Goal: Task Accomplishment & Management: Use online tool/utility

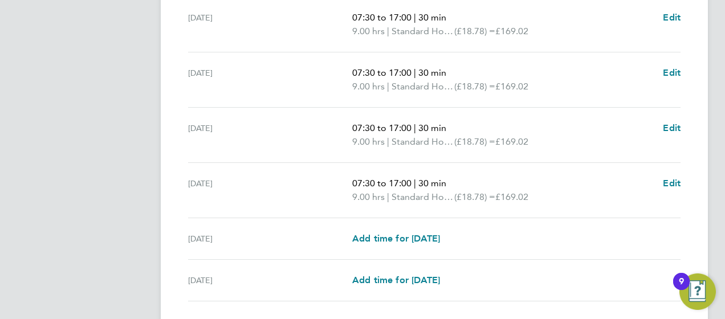
scroll to position [502, 0]
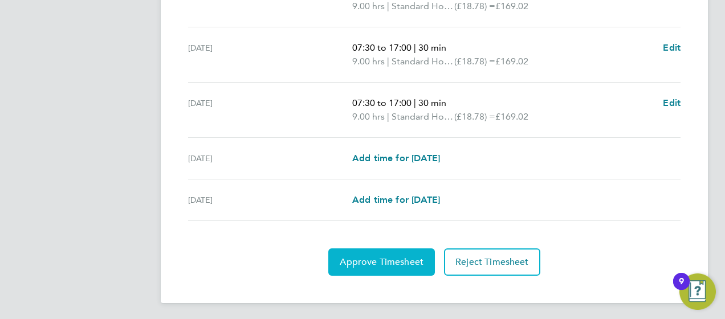
click at [355, 264] on span "Approve Timesheet" at bounding box center [382, 261] width 84 height 11
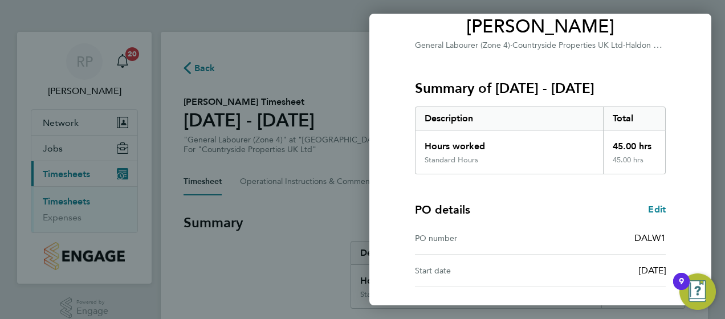
scroll to position [193, 0]
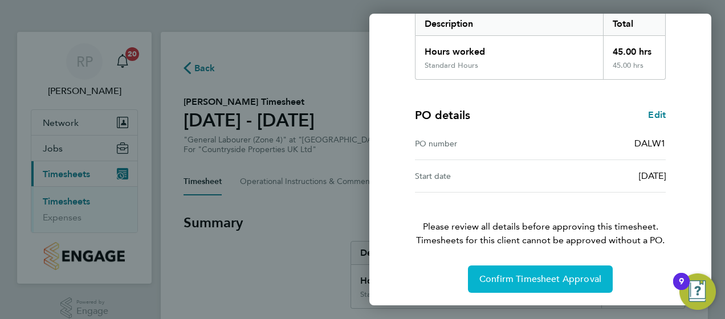
click at [550, 286] on button "Confirm Timesheet Approval" at bounding box center [540, 278] width 145 height 27
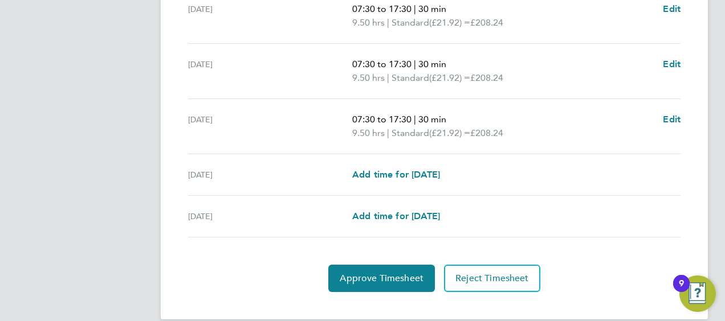
scroll to position [500, 0]
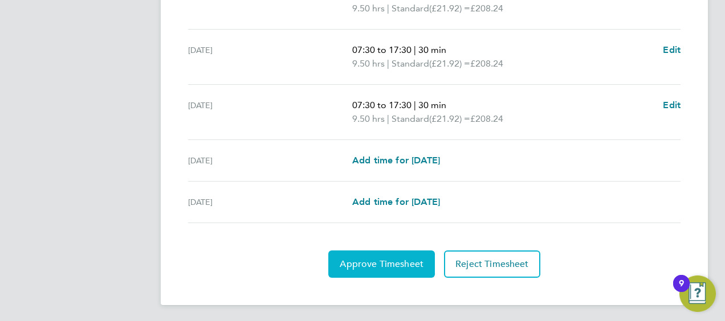
click at [367, 255] on button "Approve Timesheet" at bounding box center [381, 264] width 107 height 27
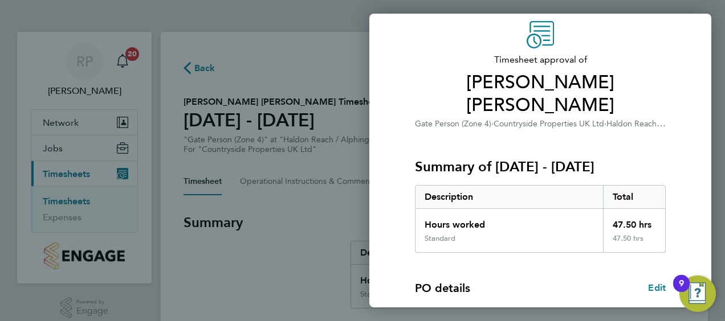
scroll to position [191, 0]
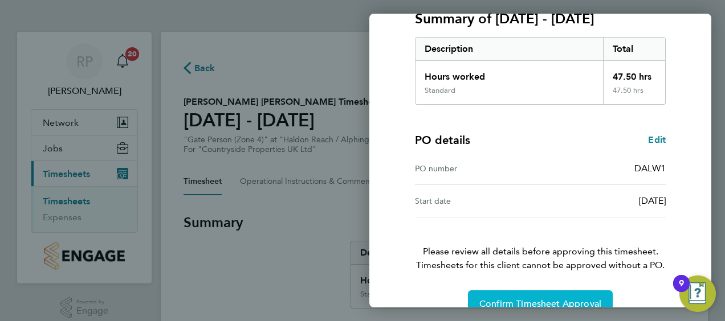
click at [492, 299] on span "Confirm Timesheet Approval" at bounding box center [540, 304] width 122 height 11
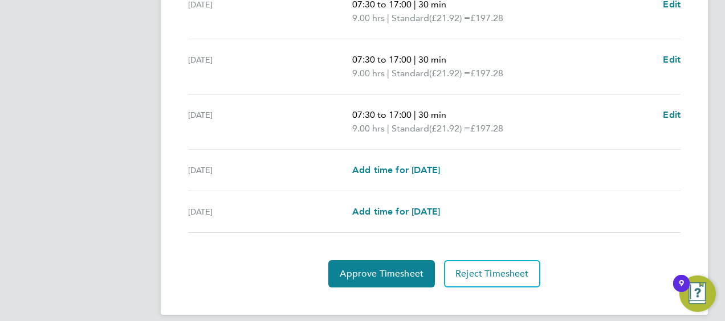
scroll to position [500, 0]
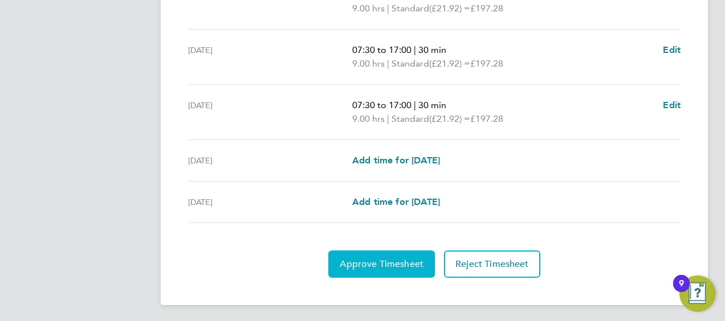
click at [366, 267] on button "Approve Timesheet" at bounding box center [381, 264] width 107 height 27
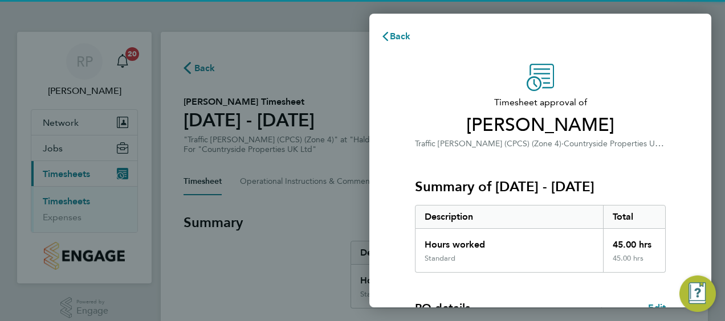
scroll to position [191, 0]
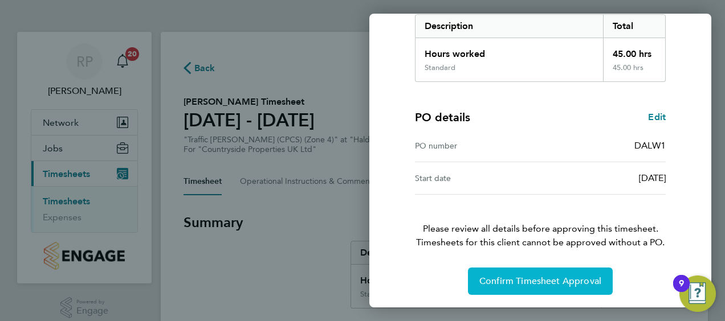
click at [521, 286] on button "Confirm Timesheet Approval" at bounding box center [540, 281] width 145 height 27
